Goal: Task Accomplishment & Management: Manage account settings

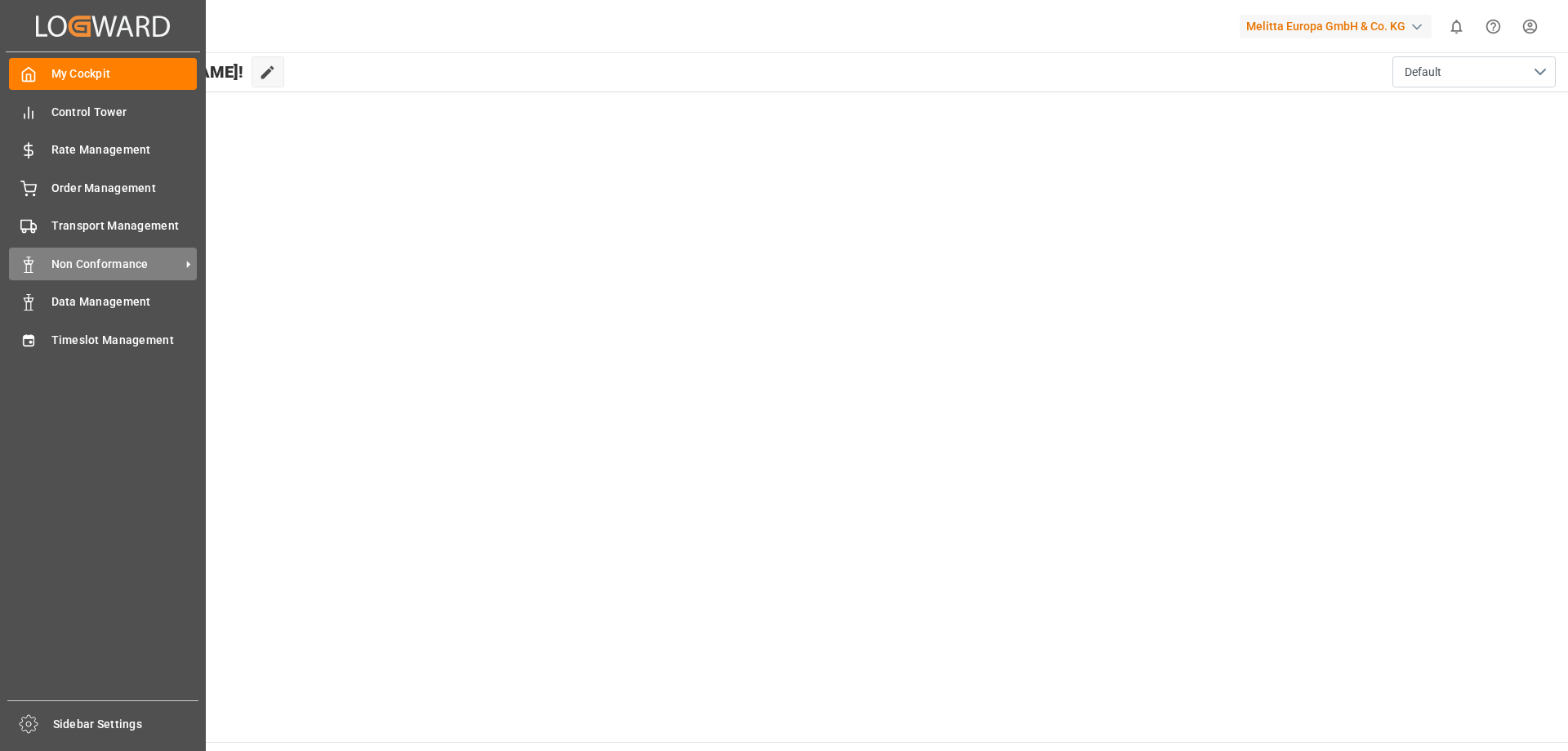
click at [115, 260] on span "Non Conformance" at bounding box center [115, 263] width 129 height 17
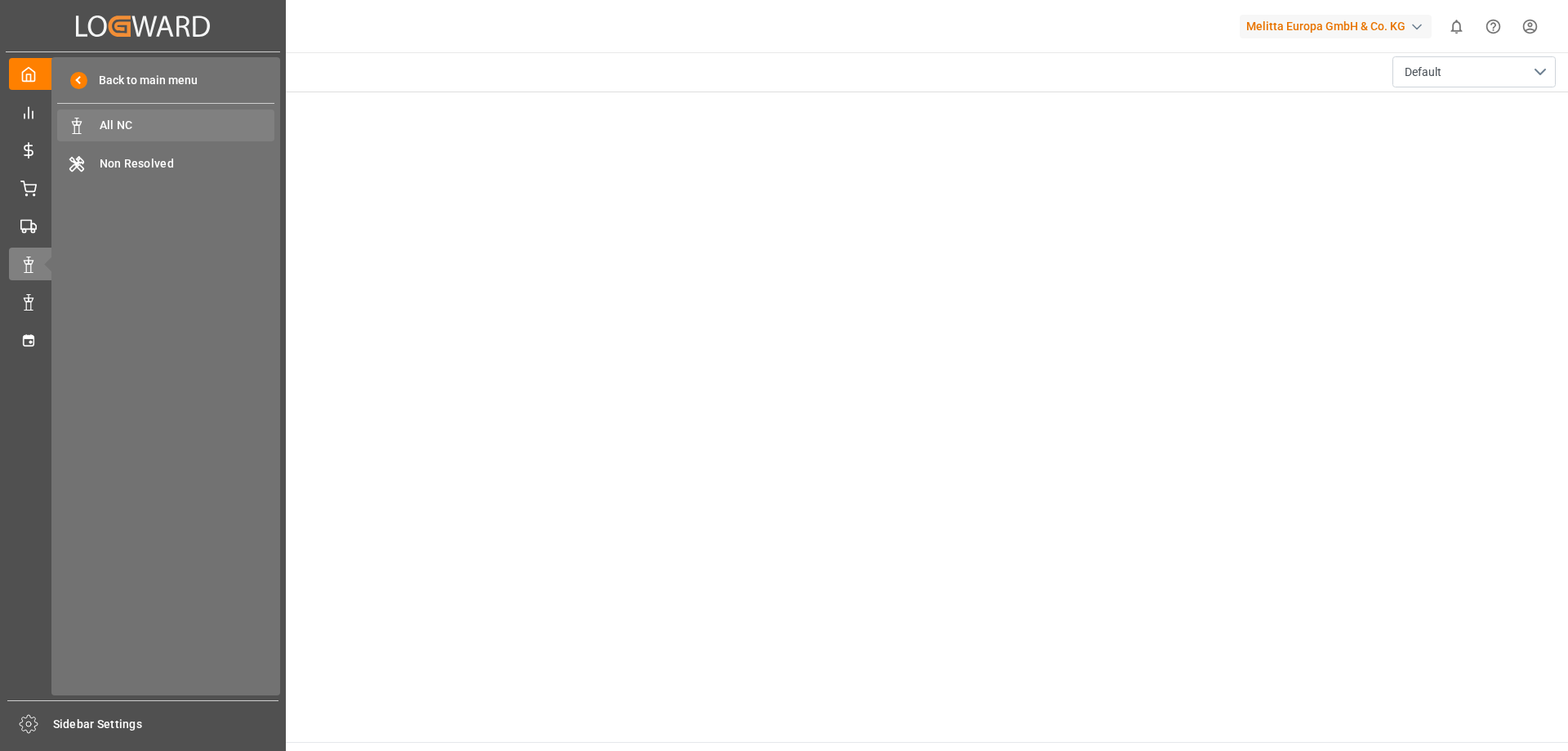
click at [158, 124] on span "All NC" at bounding box center [187, 125] width 176 height 17
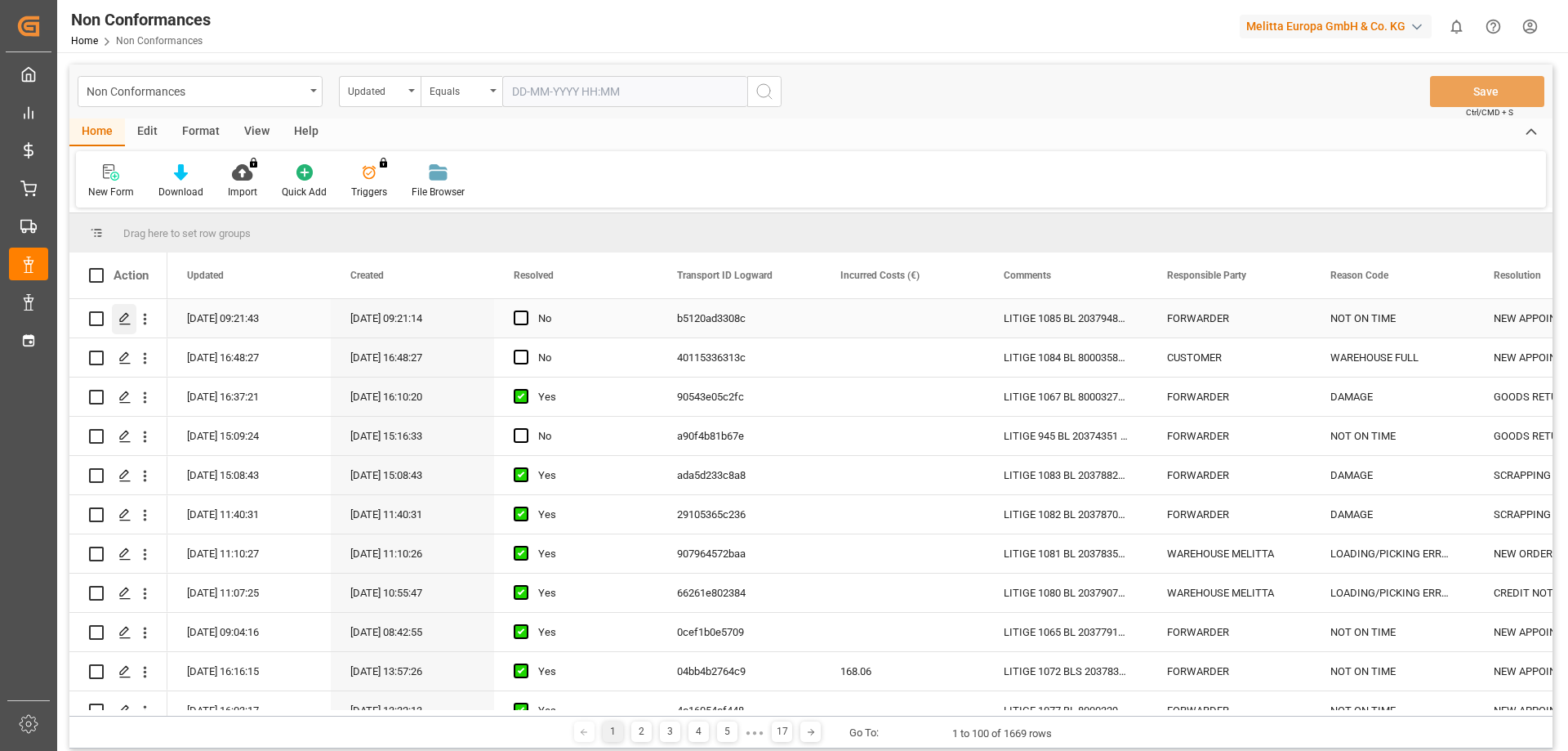
click at [120, 322] on polygon "Press SPACE to select this row." at bounding box center [124, 318] width 8 height 8
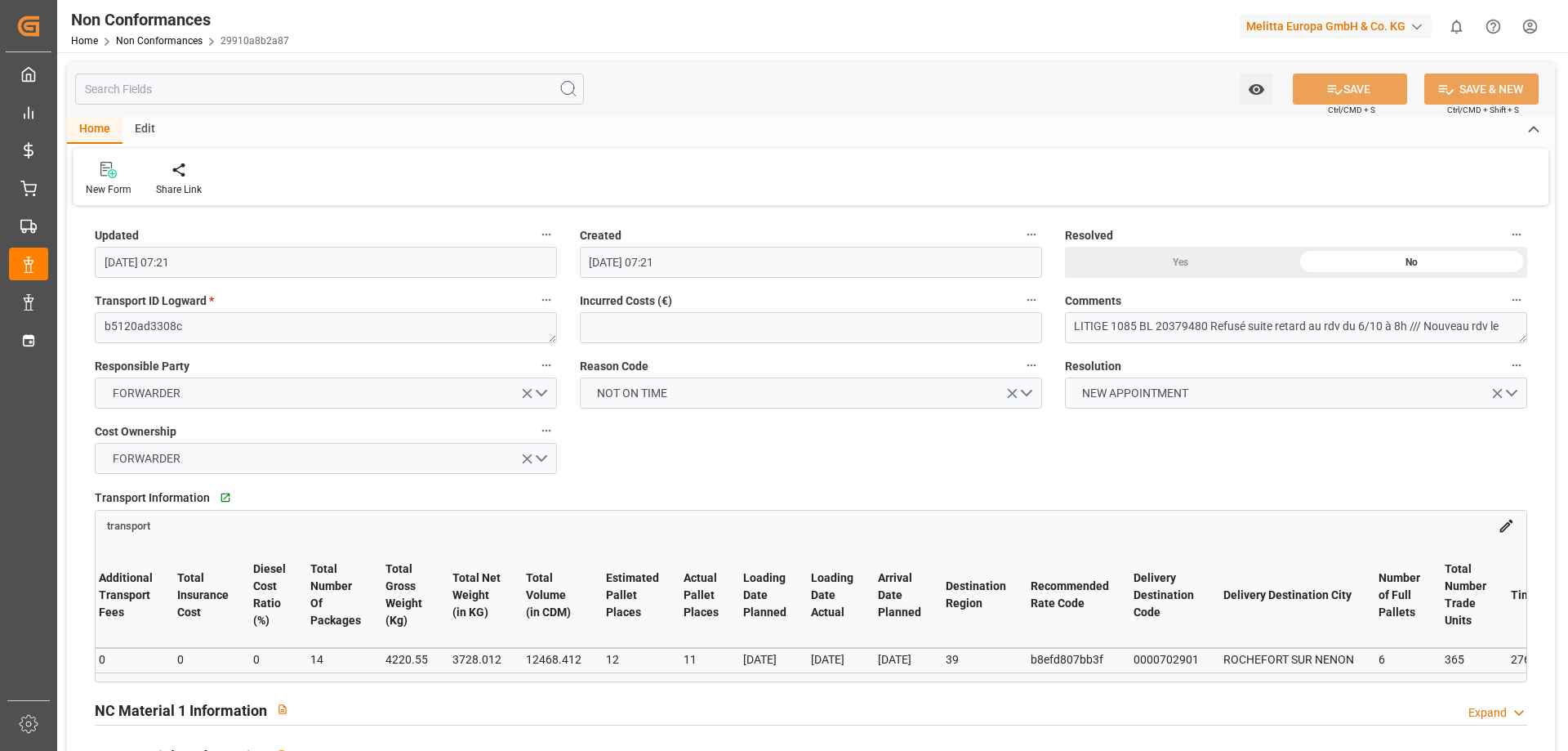
scroll to position [0, 324]
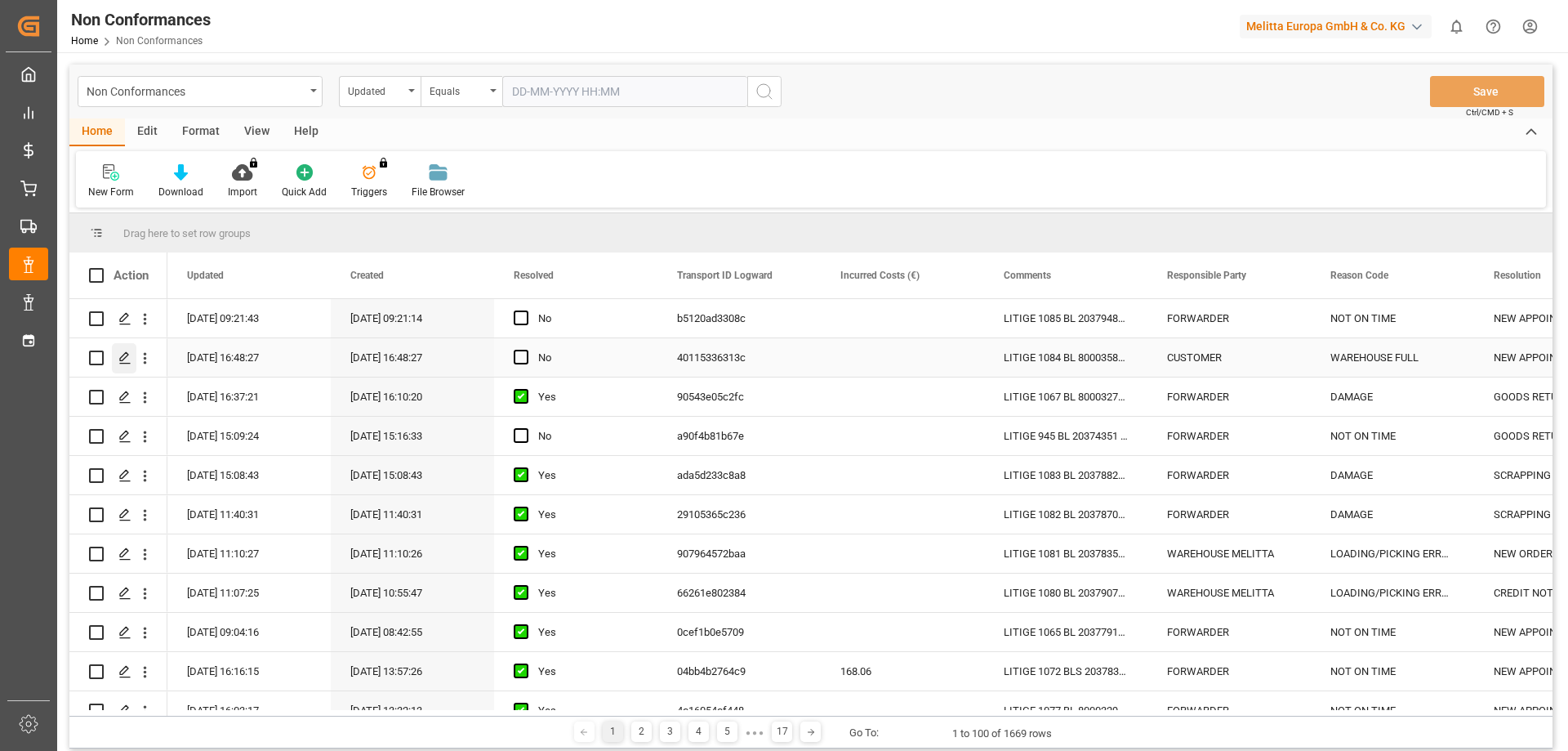
click at [119, 351] on icon "Press SPACE to select this row." at bounding box center [125, 357] width 13 height 13
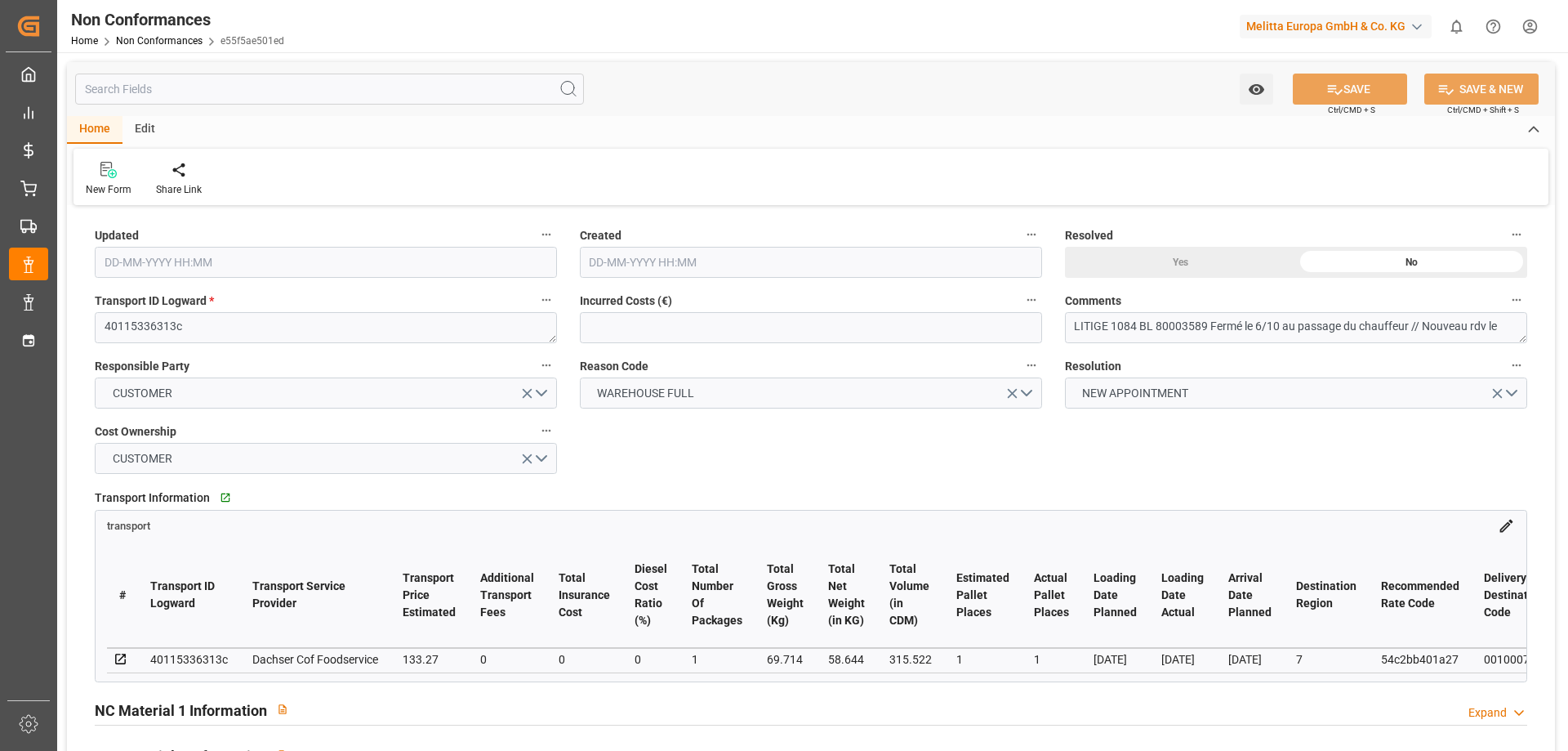
type input "[DATE] 14:48"
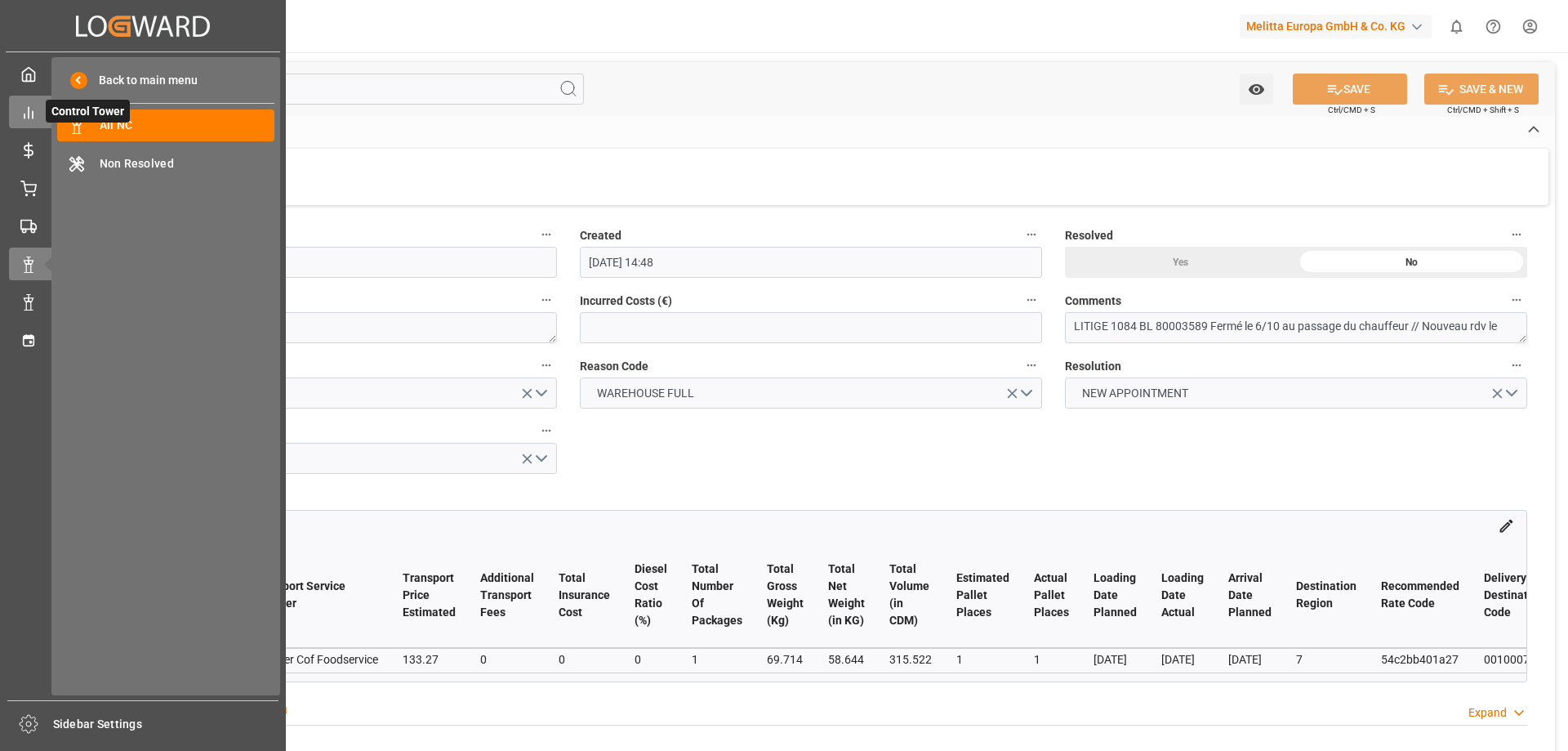
click at [28, 110] on line at bounding box center [28, 112] width 0 height 11
